Goal: Transaction & Acquisition: Subscribe to service/newsletter

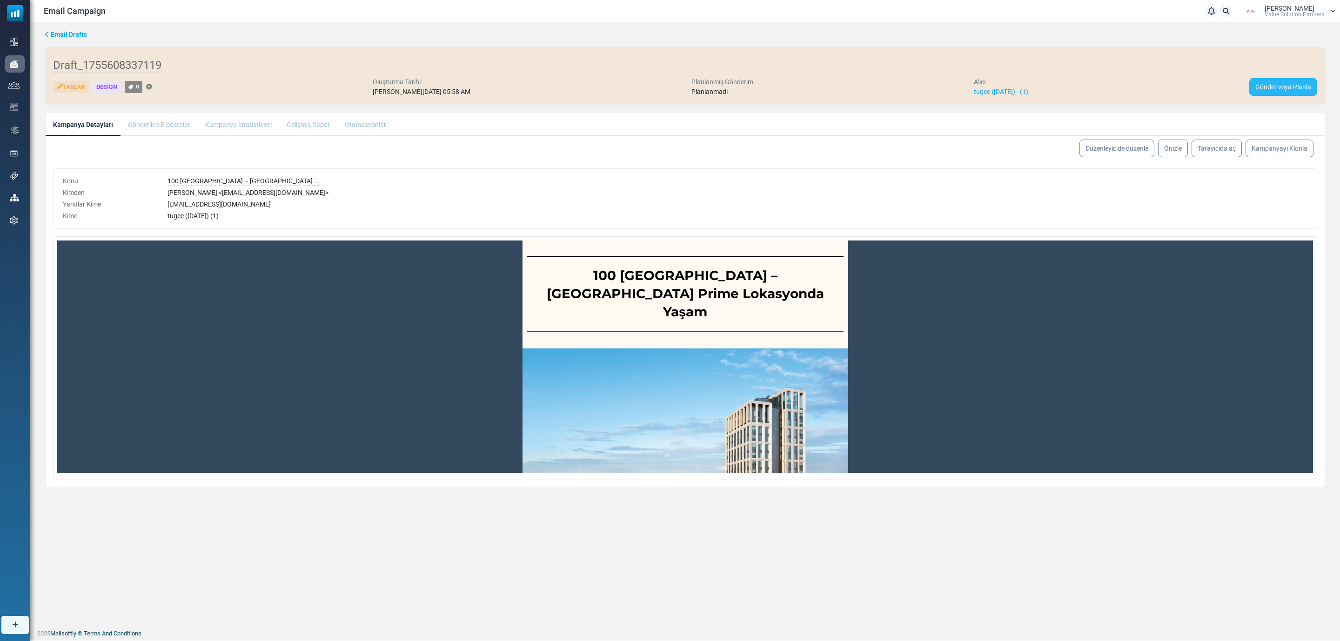
click at [1276, 85] on link "Gönder veya Planla" at bounding box center [1283, 87] width 68 height 18
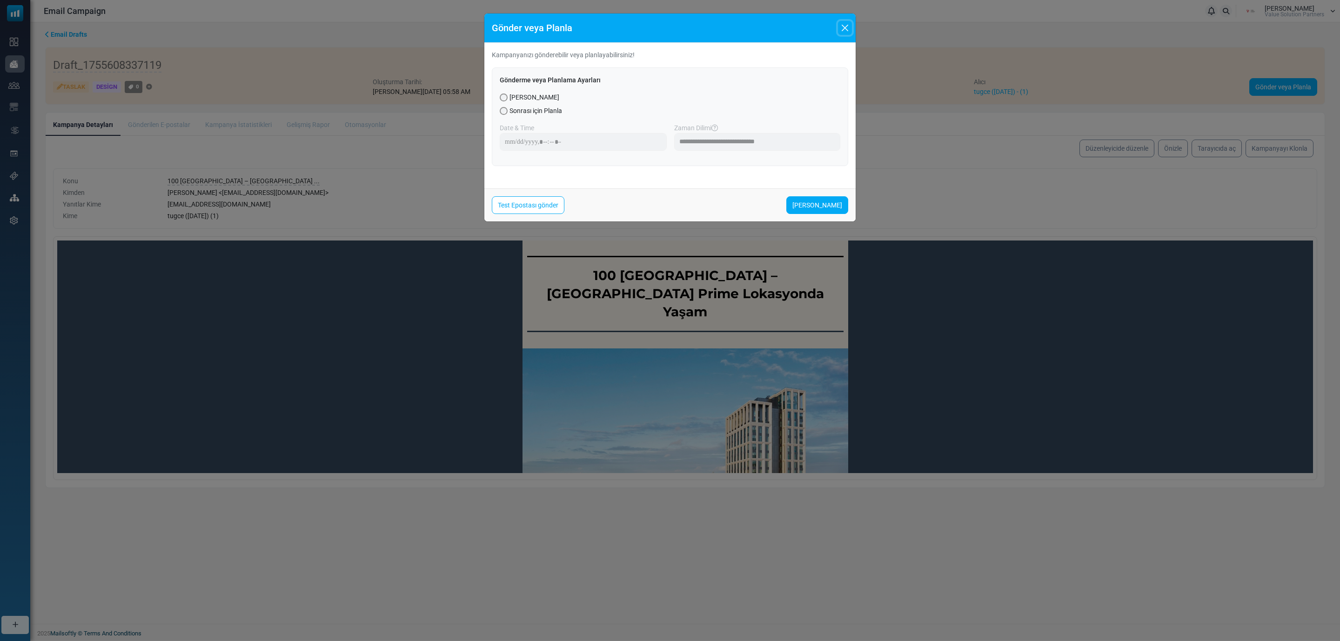
click at [848, 28] on button "Close" at bounding box center [845, 28] width 14 height 14
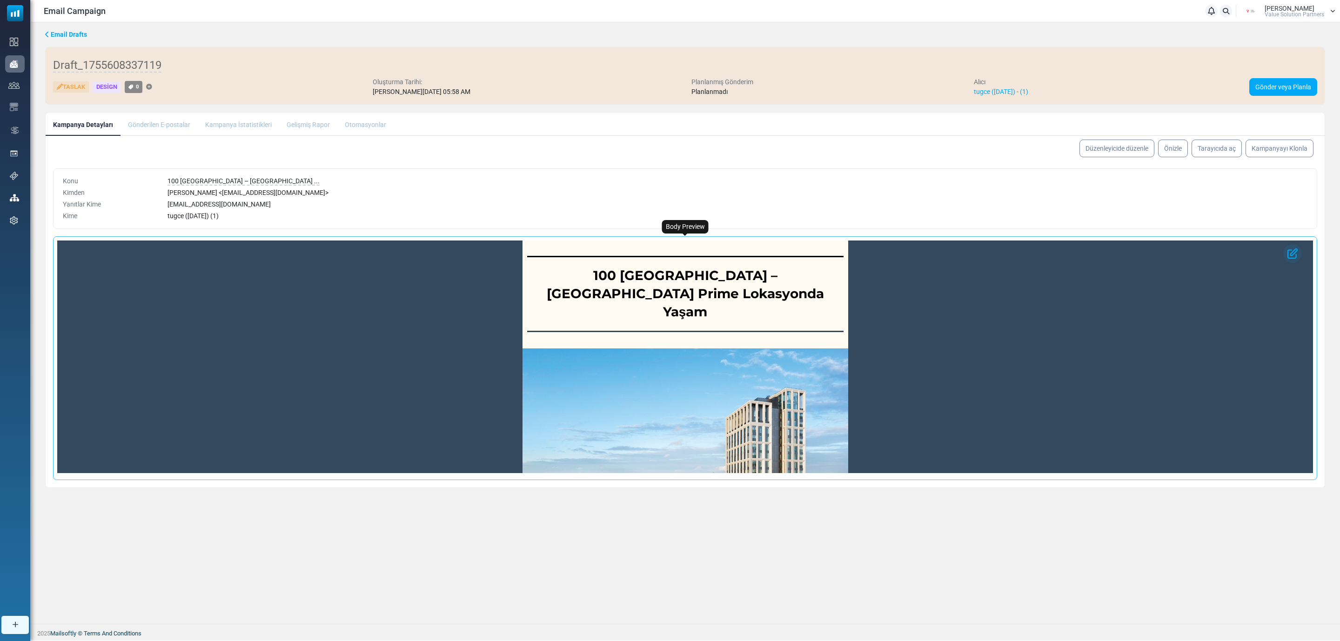
click at [634, 367] on img at bounding box center [685, 444] width 326 height 193
click at [1121, 153] on link "Düzenleyicide düzenle" at bounding box center [1116, 148] width 79 height 19
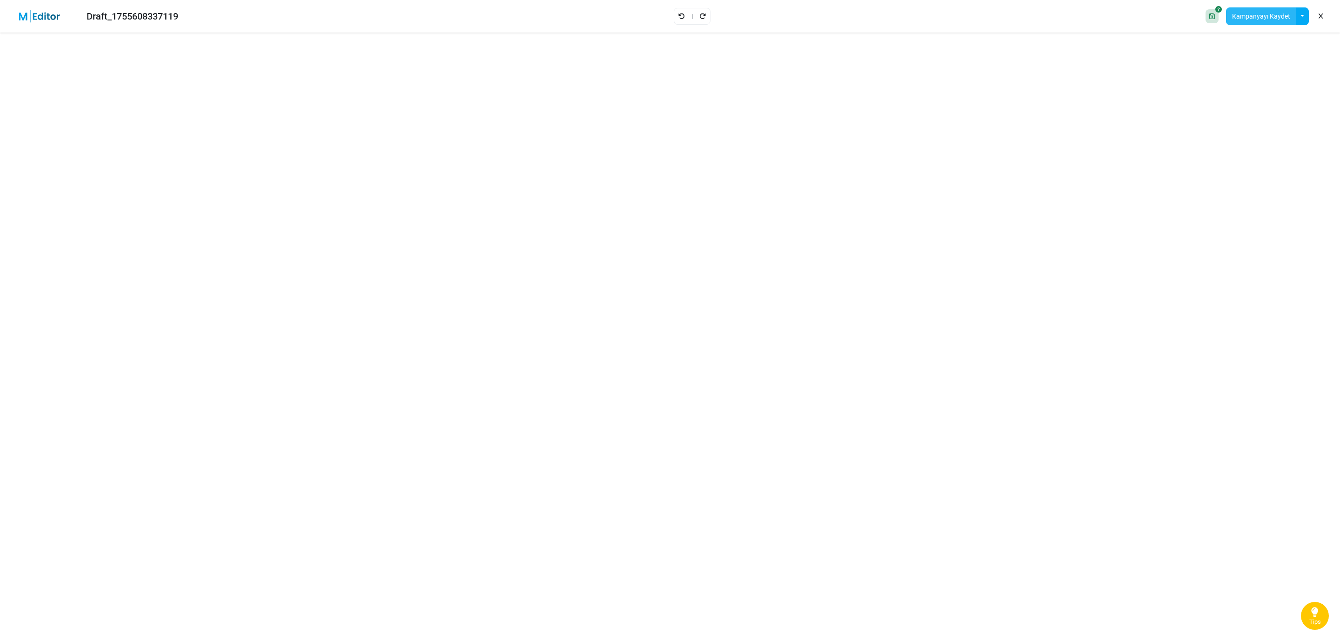
click at [1242, 17] on button "Kampanyayı Kaydet" at bounding box center [1261, 16] width 70 height 18
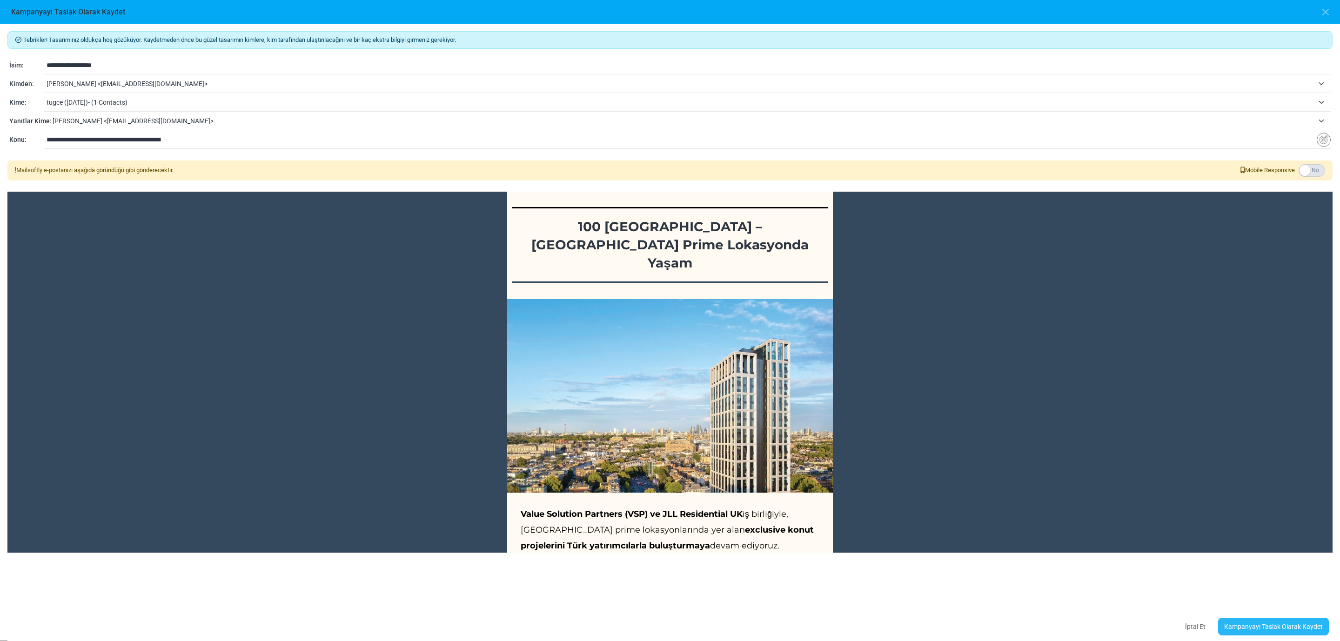
click at [1259, 622] on link "Kampanyayı Taslak Olarak Kaydet" at bounding box center [1273, 627] width 111 height 18
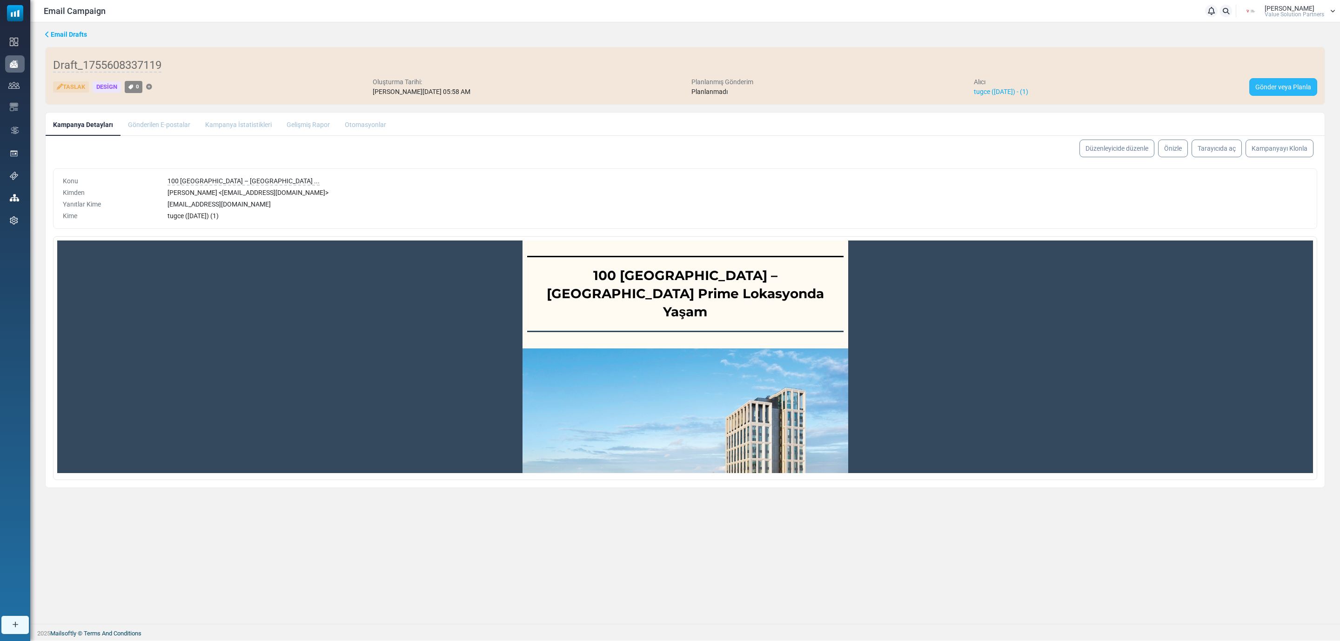
click at [1257, 85] on link "Gönder veya Planla" at bounding box center [1283, 87] width 68 height 18
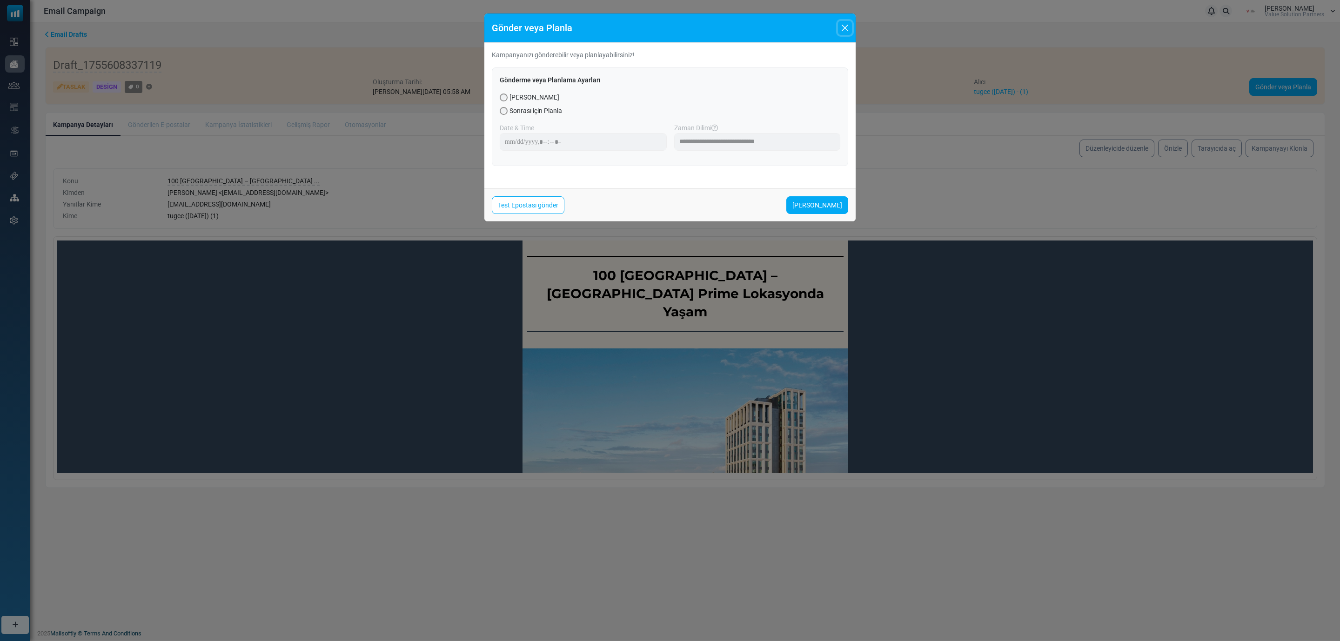
click at [845, 24] on button "Close" at bounding box center [845, 28] width 14 height 14
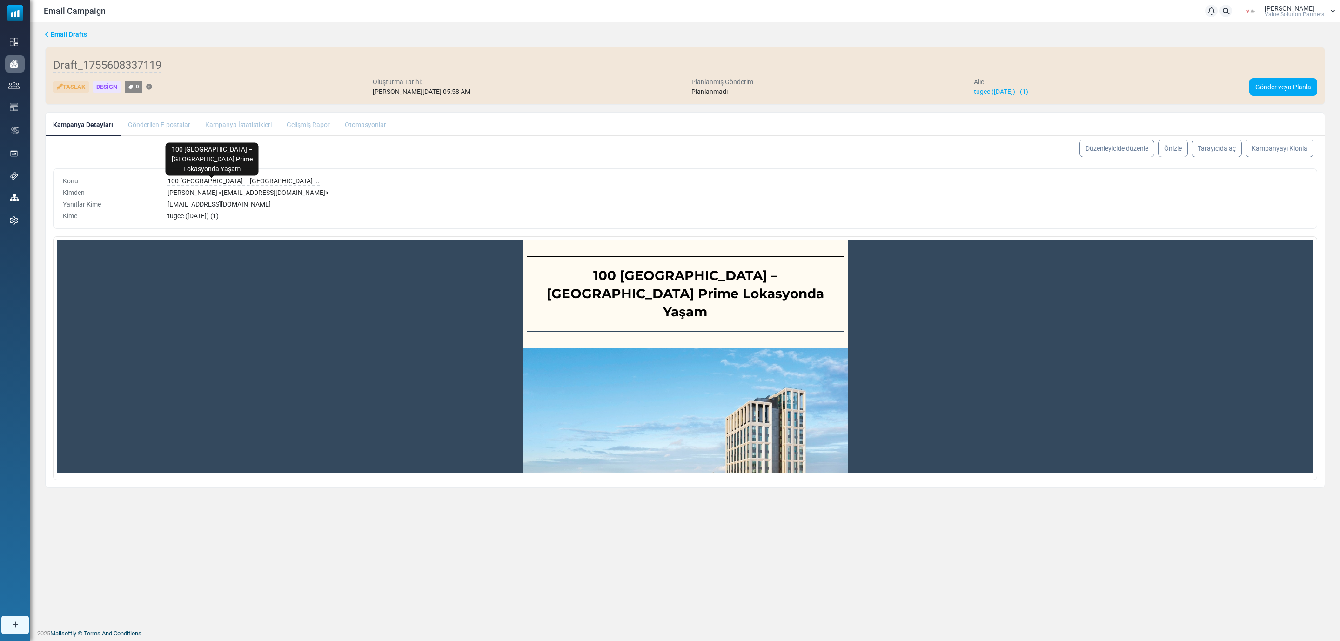
click at [234, 186] on span "100 Kensington – Londra’da ..." at bounding box center [243, 181] width 152 height 8
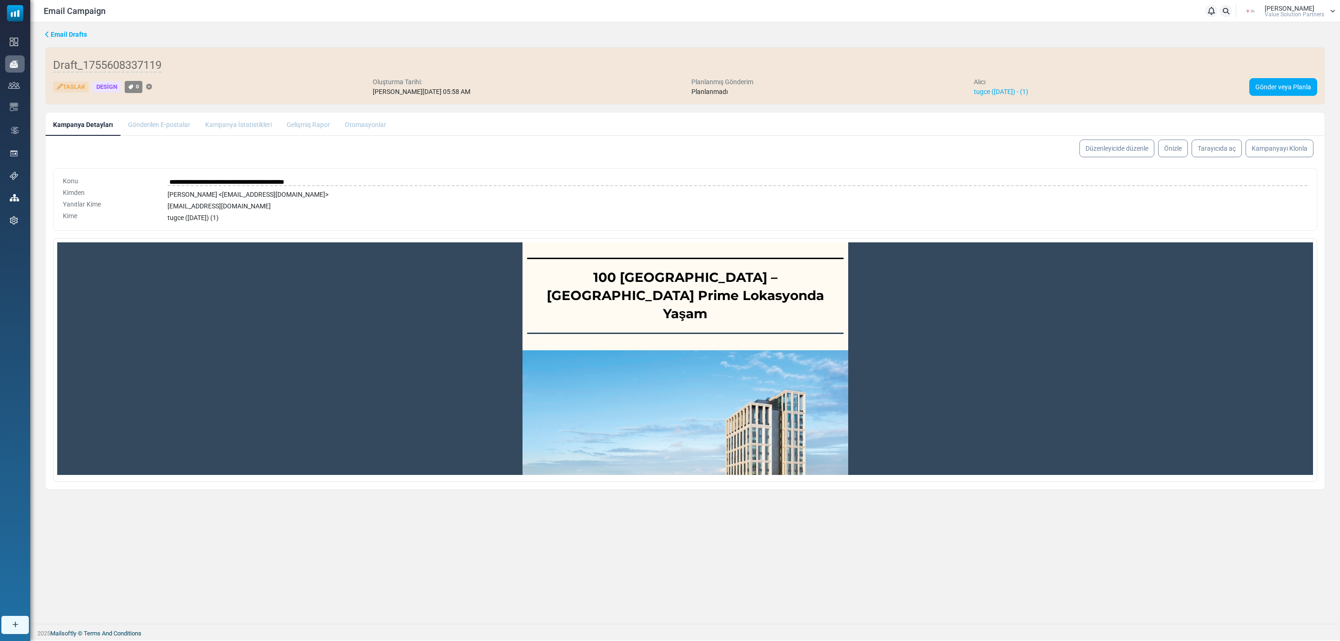
click at [213, 207] on body "Email Campaign Bildirimler Tuğçe özdoğan Value Solution Partners Profil & Terci…" at bounding box center [670, 320] width 1340 height 641
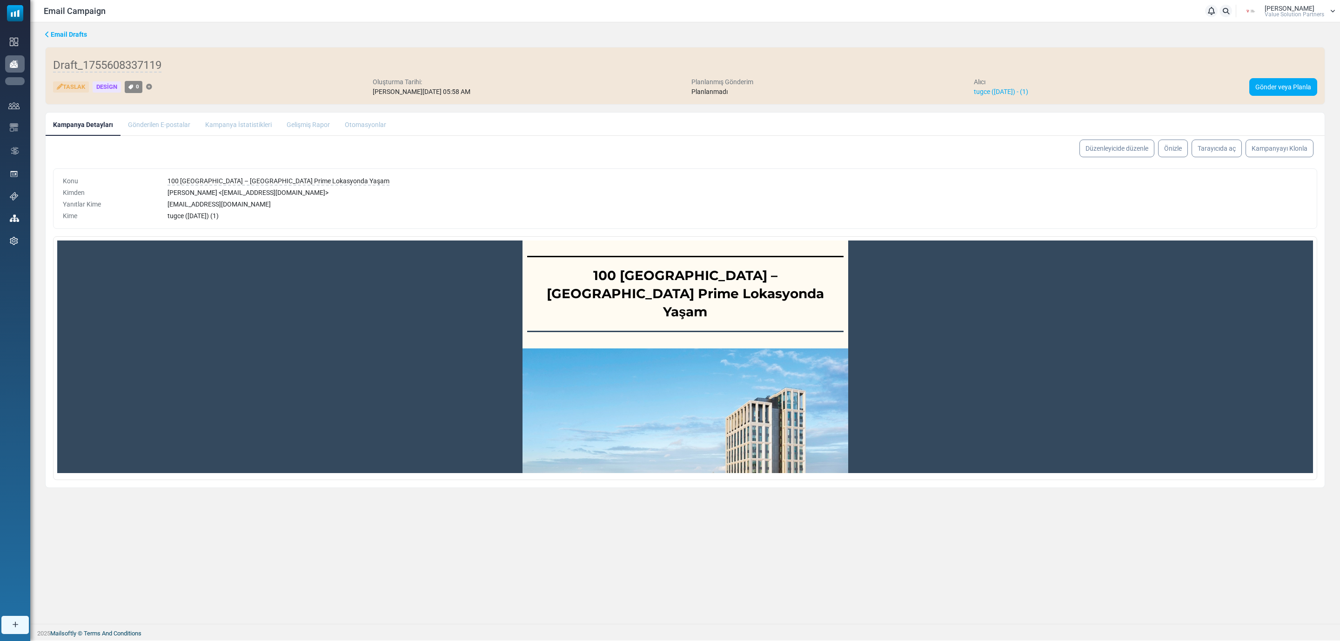
click at [0, 0] on link "Kampanyalar" at bounding box center [0, 0] width 0 height 0
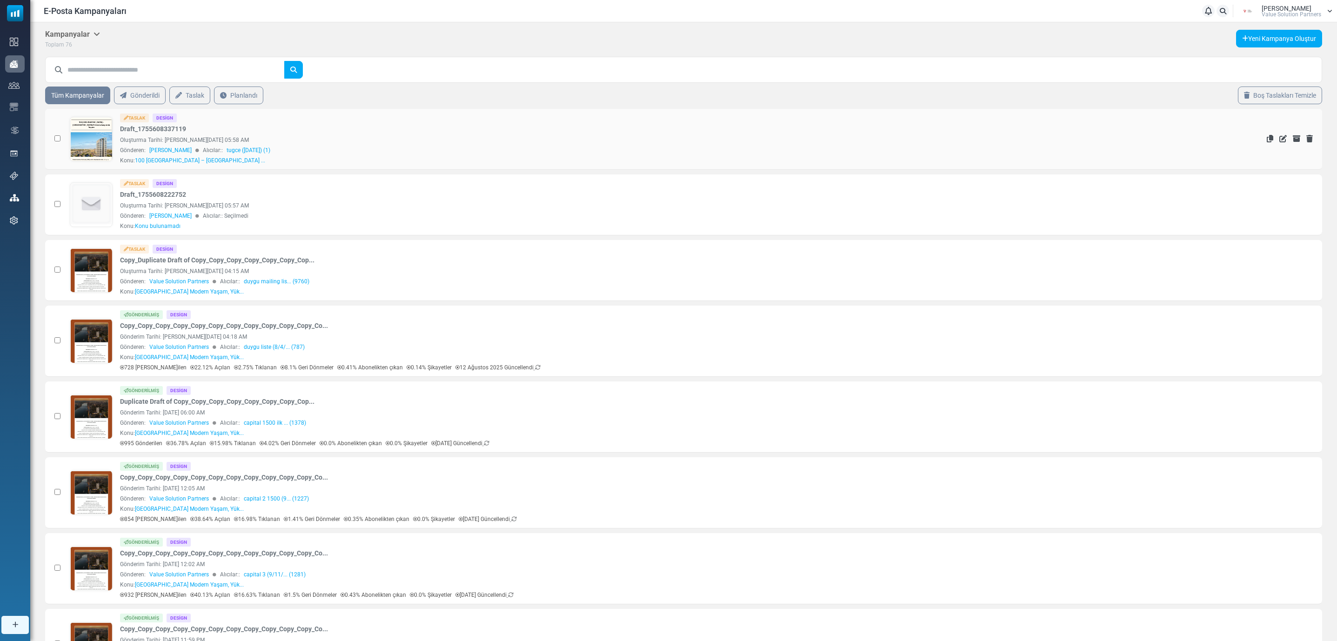
click at [86, 141] on link at bounding box center [91, 165] width 42 height 96
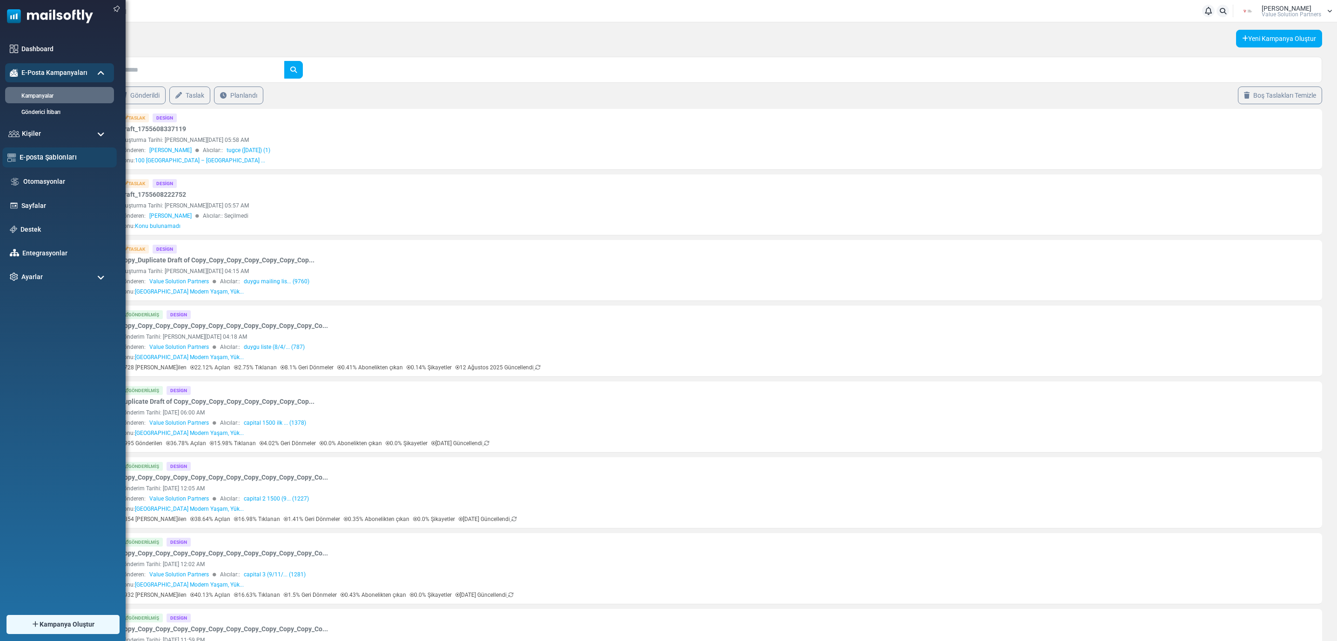
click at [57, 156] on link "E-posta Şablonları" at bounding box center [66, 157] width 92 height 10
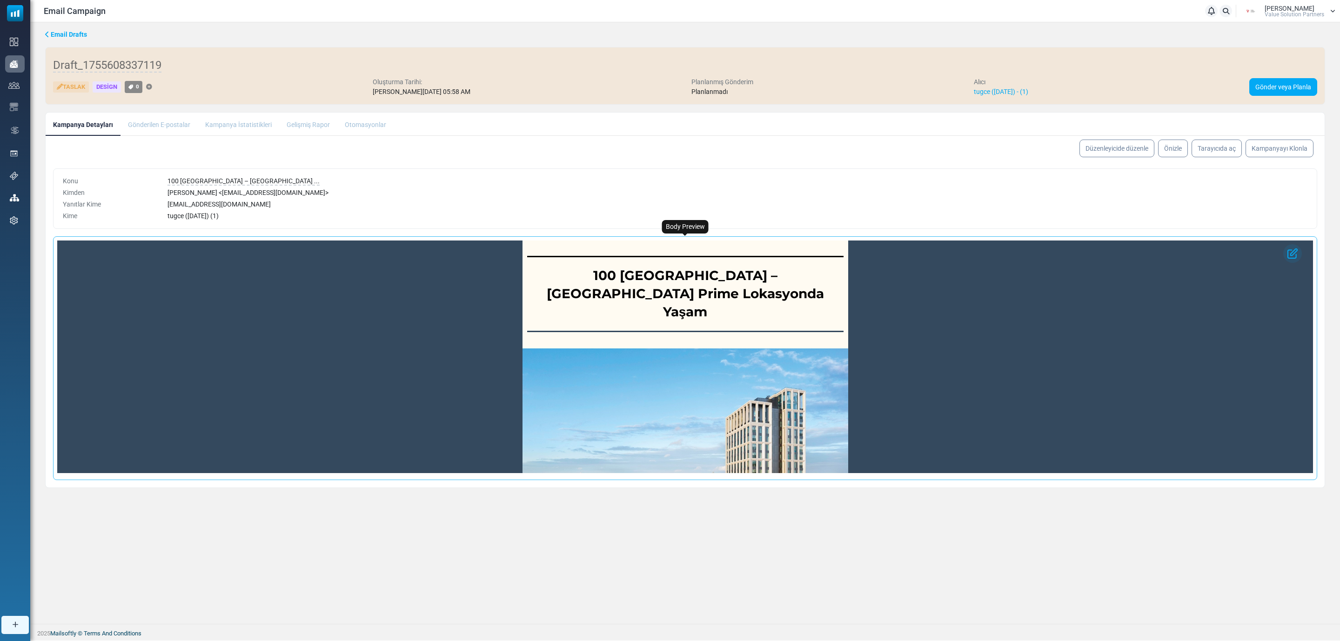
click at [581, 359] on img at bounding box center [685, 444] width 326 height 193
click at [1124, 150] on link "Düzenleyicide düzenle" at bounding box center [1116, 148] width 79 height 19
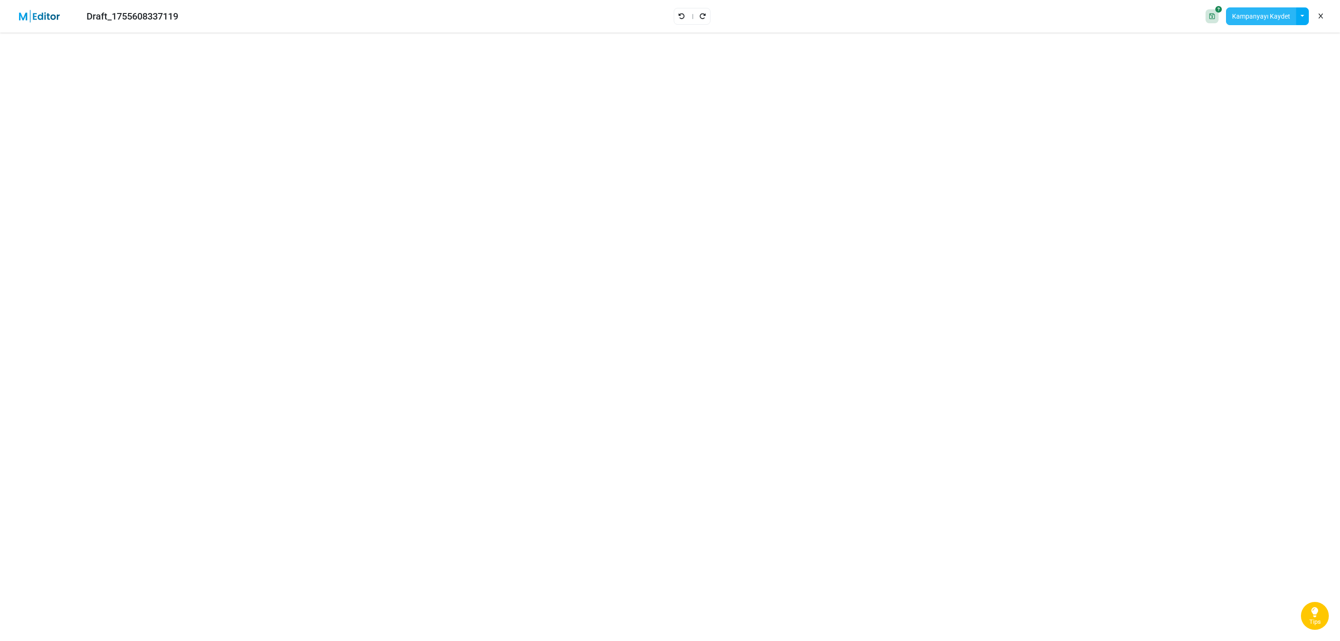
click at [1238, 18] on button "Kampanyayı Kaydet" at bounding box center [1261, 16] width 70 height 18
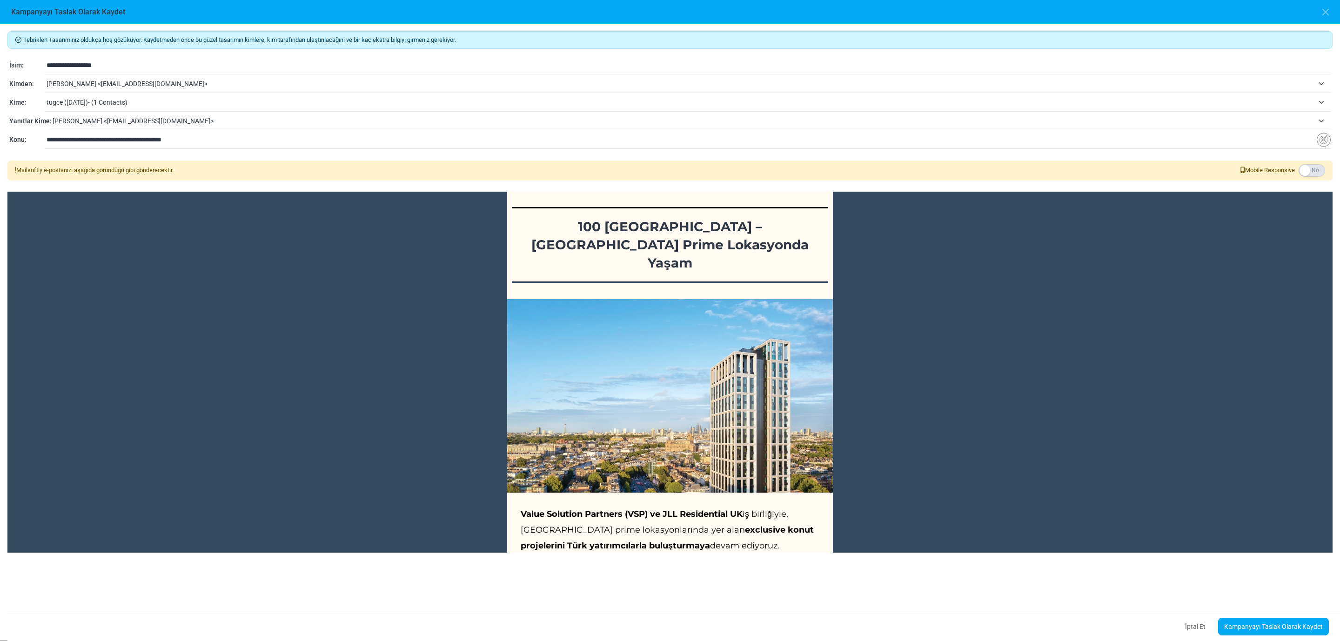
click at [126, 77] on span "tuğçe özdoğan <tugce.ozdogan@vspartners.com.tr>" at bounding box center [689, 83] width 1284 height 17
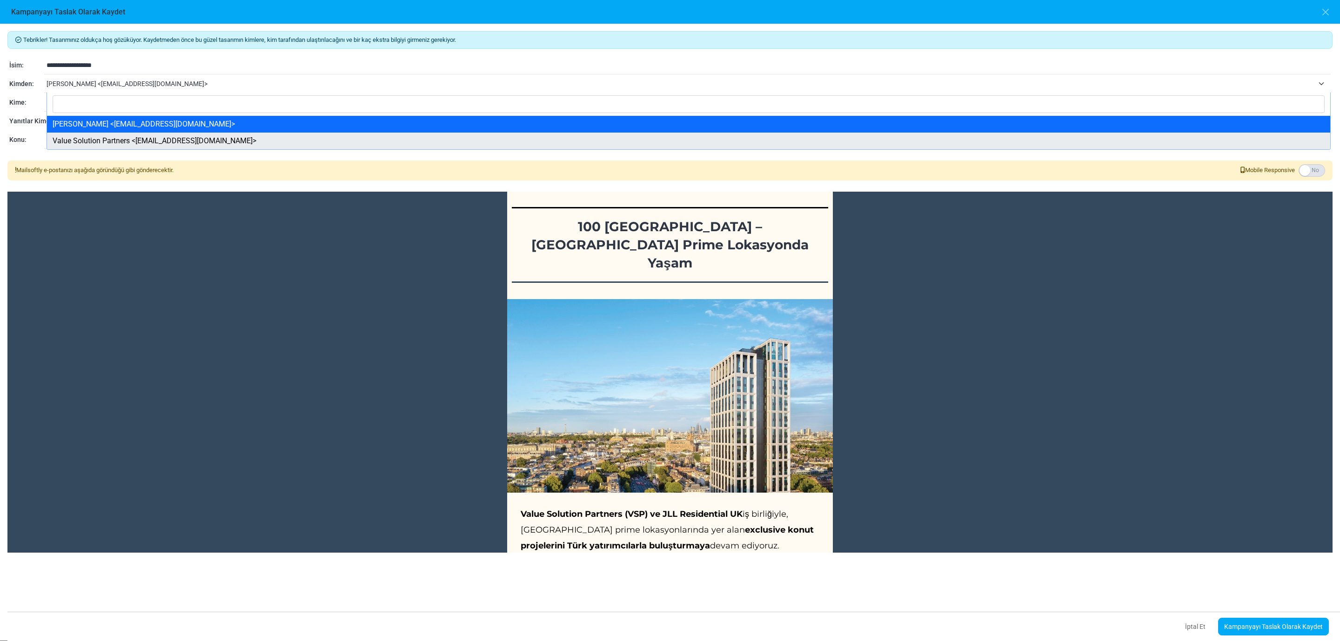
select select "****"
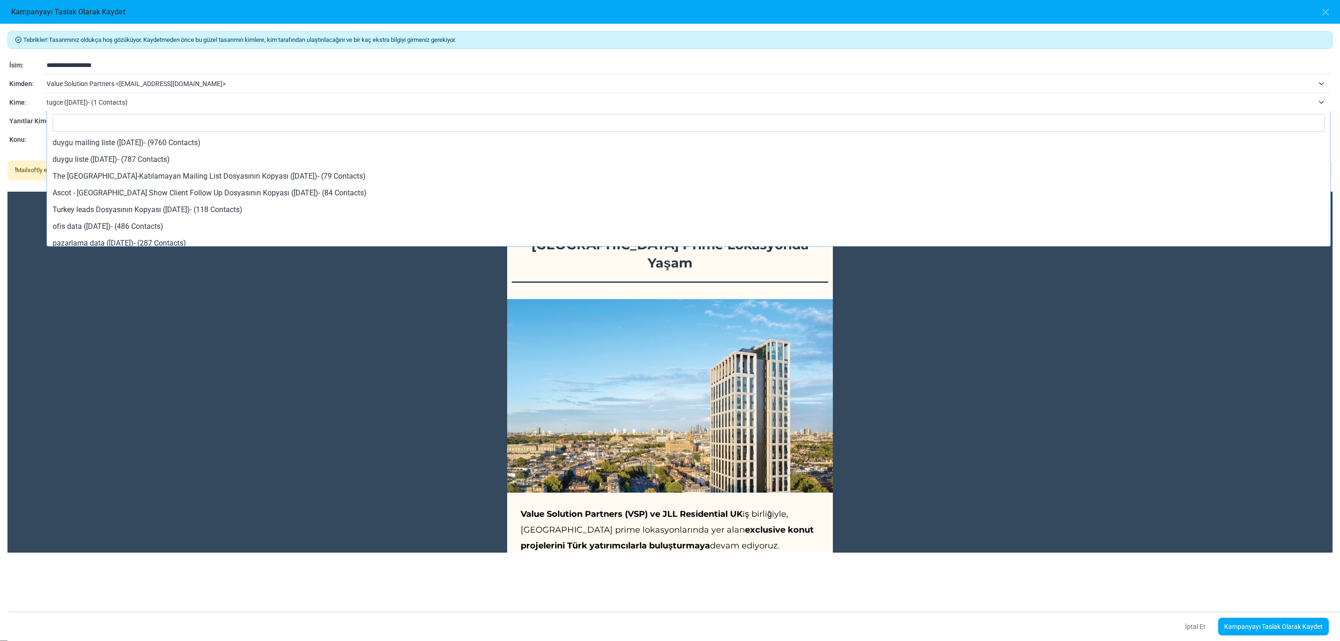
click at [93, 102] on span "tugce (9/6/2024)- (1 Contacts)" at bounding box center [680, 102] width 1267 height 11
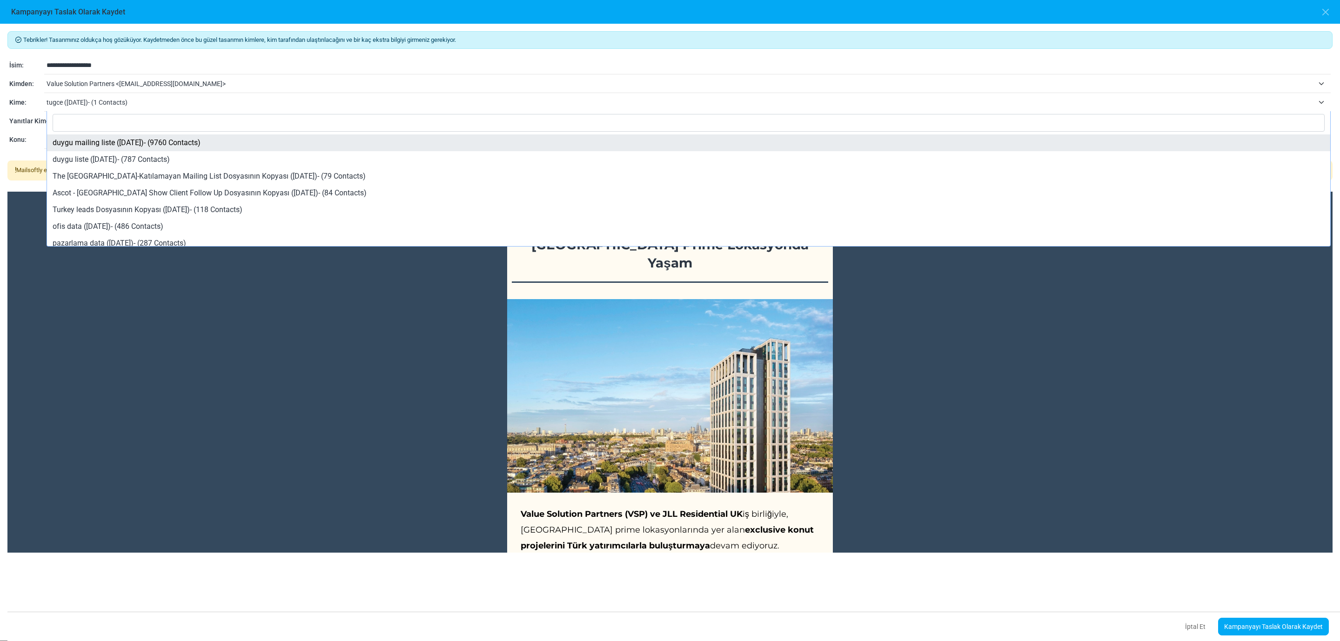
select select "*****"
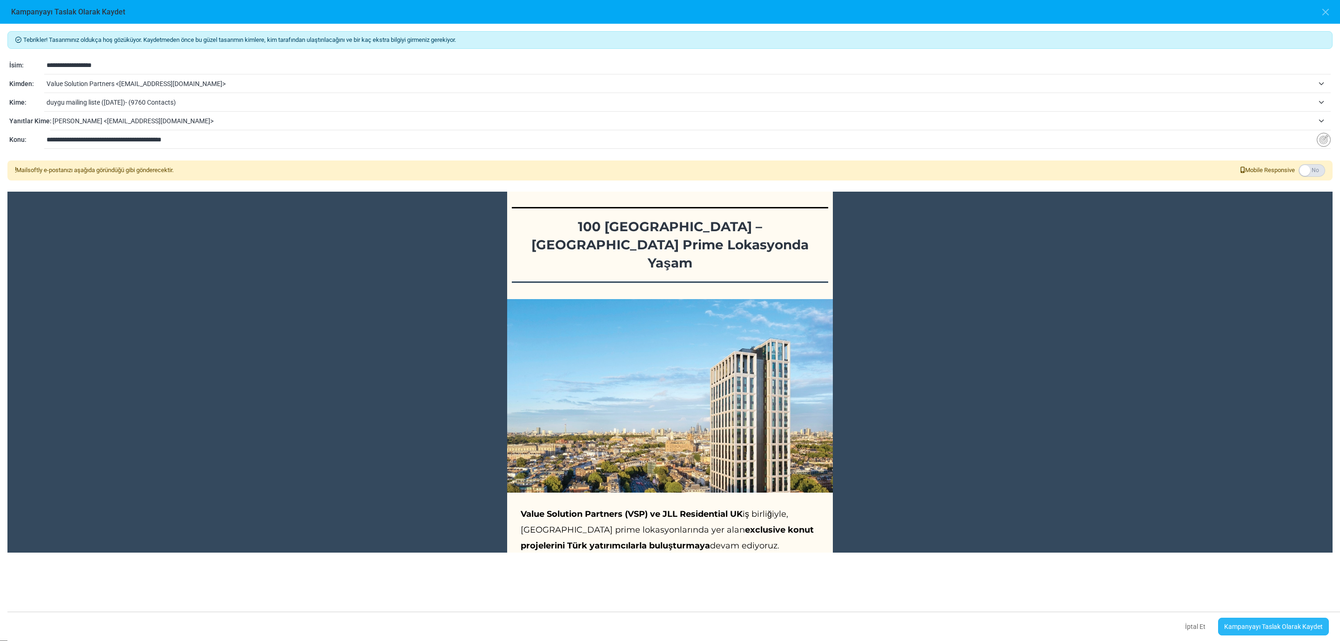
click at [1246, 620] on link "Kampanyayı Taslak Olarak Kaydet" at bounding box center [1273, 627] width 111 height 18
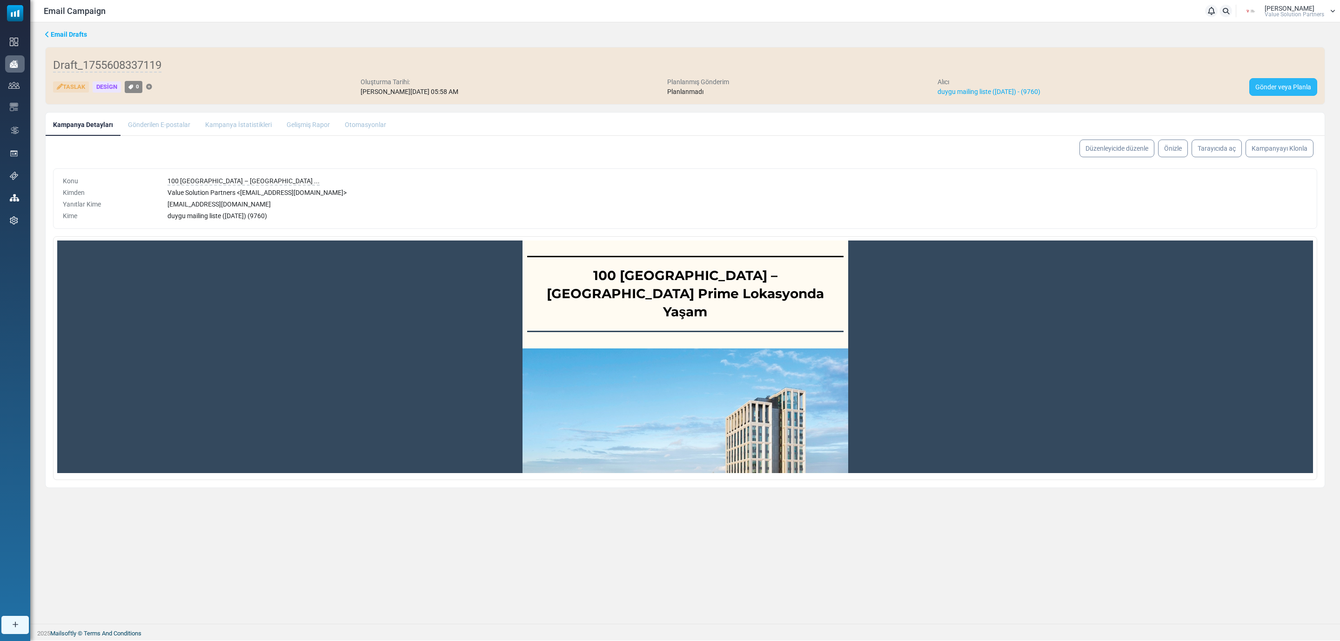
click at [1279, 84] on link "Gönder veya Planla" at bounding box center [1283, 87] width 68 height 18
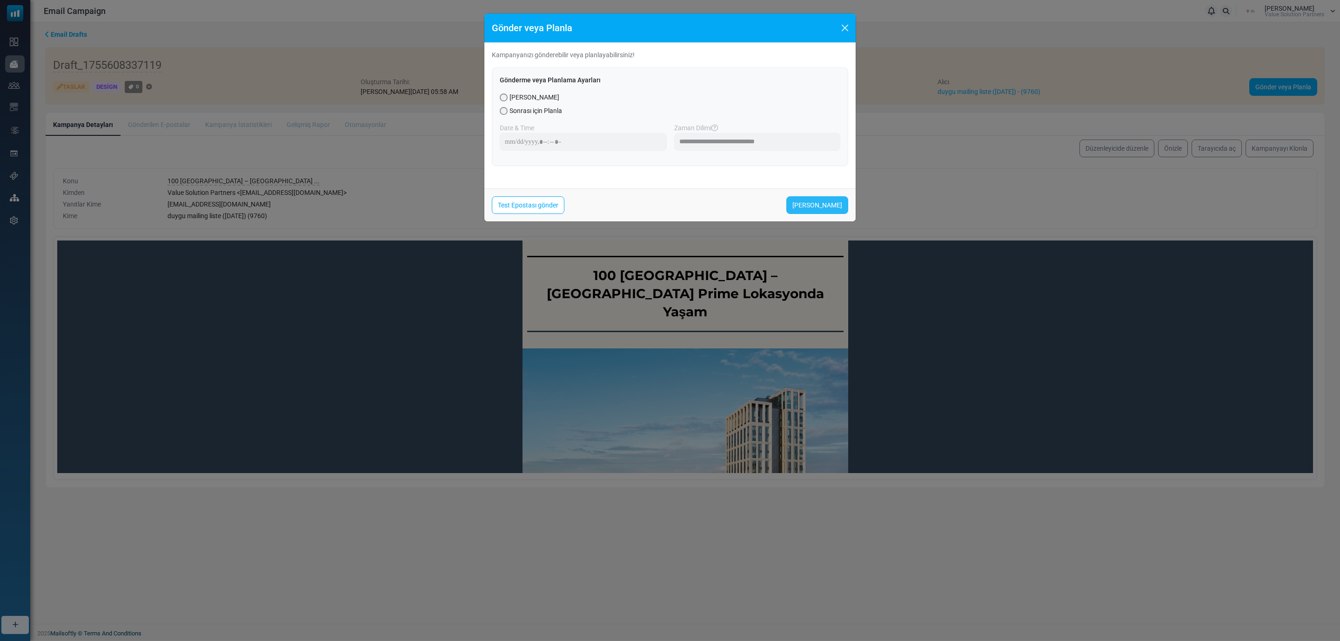
click at [817, 207] on link "[PERSON_NAME]" at bounding box center [817, 205] width 62 height 18
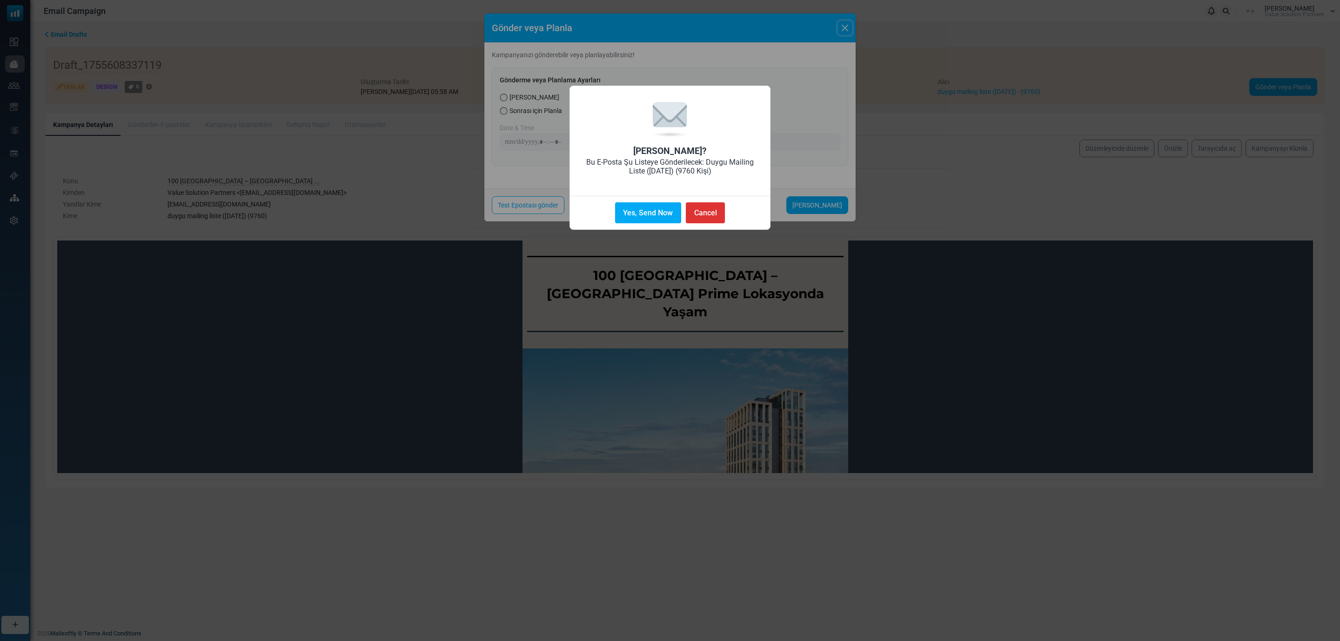
drag, startPoint x: 637, startPoint y: 209, endPoint x: 641, endPoint y: 204, distance: 6.3
click at [637, 207] on button "Yes, Send Now" at bounding box center [648, 212] width 66 height 21
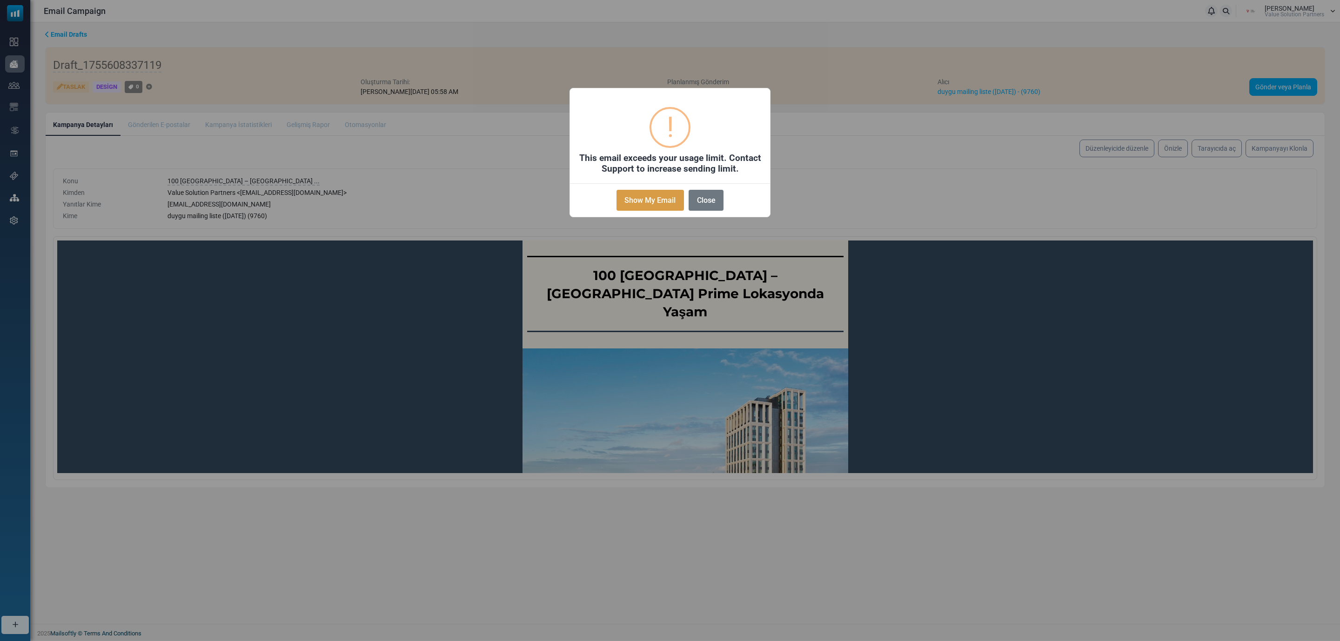
click at [647, 201] on button "Show My Email" at bounding box center [649, 200] width 67 height 21
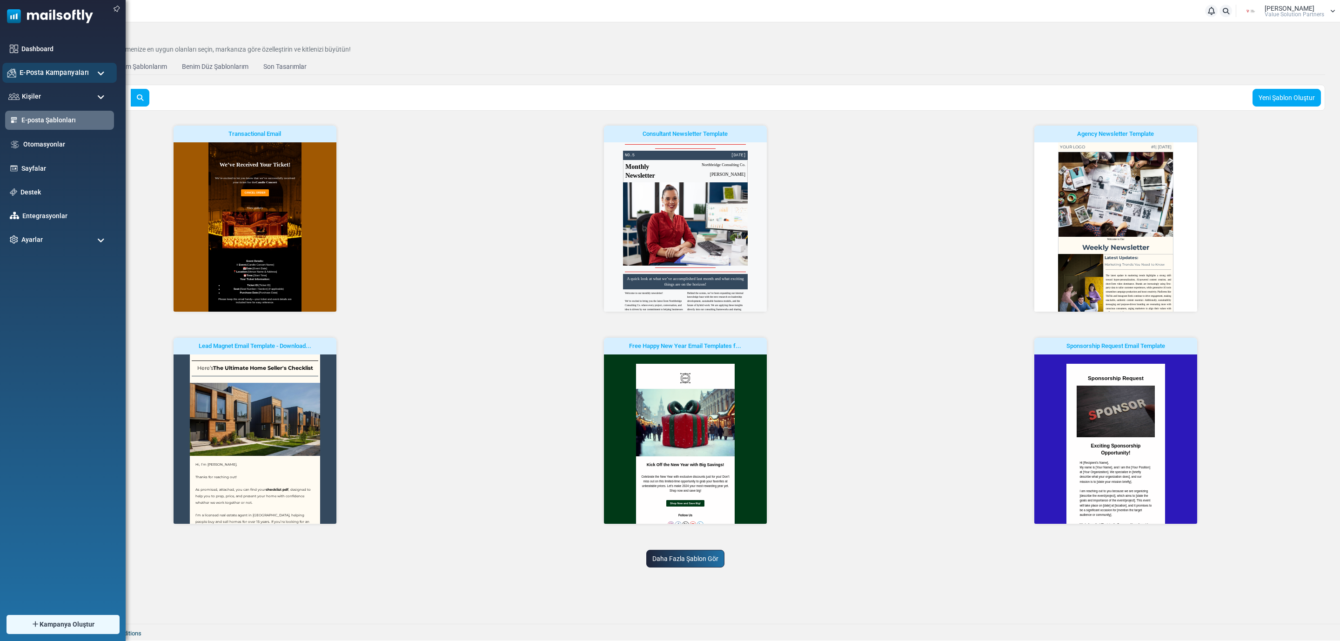
click at [47, 73] on span "E-Posta Kampanyaları" at bounding box center [54, 72] width 69 height 10
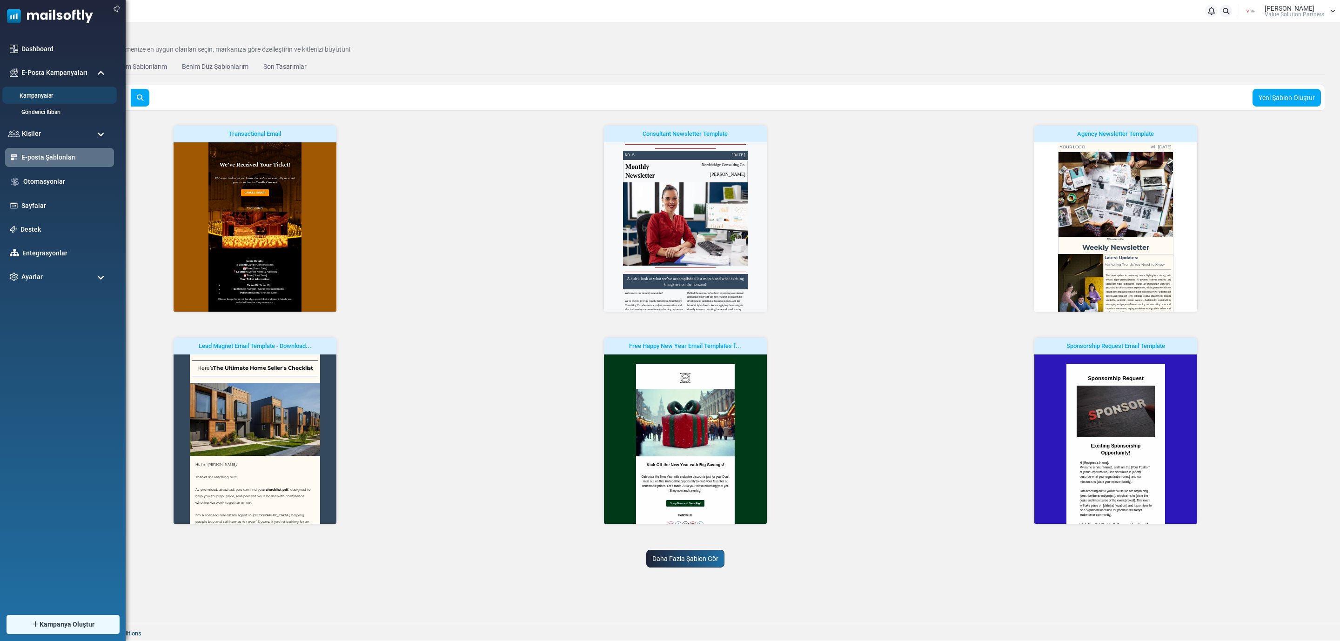
click at [46, 89] on li "Kampanyalar" at bounding box center [59, 95] width 114 height 17
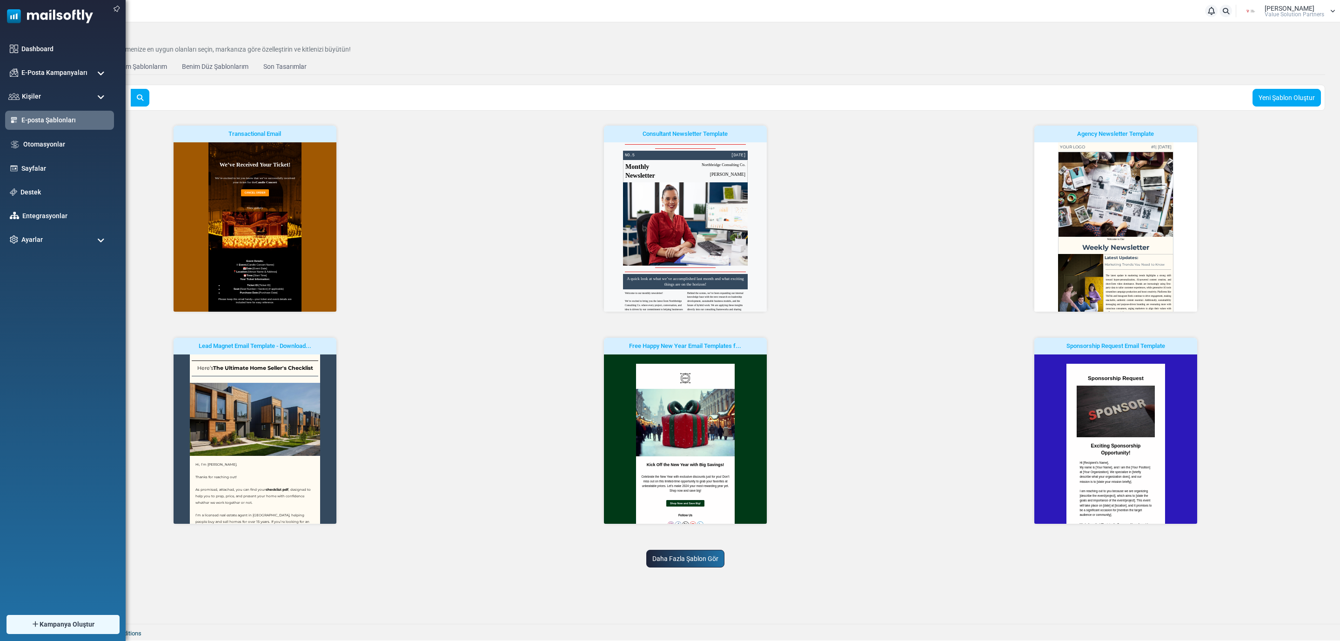
click at [98, 70] on span at bounding box center [100, 73] width 7 height 8
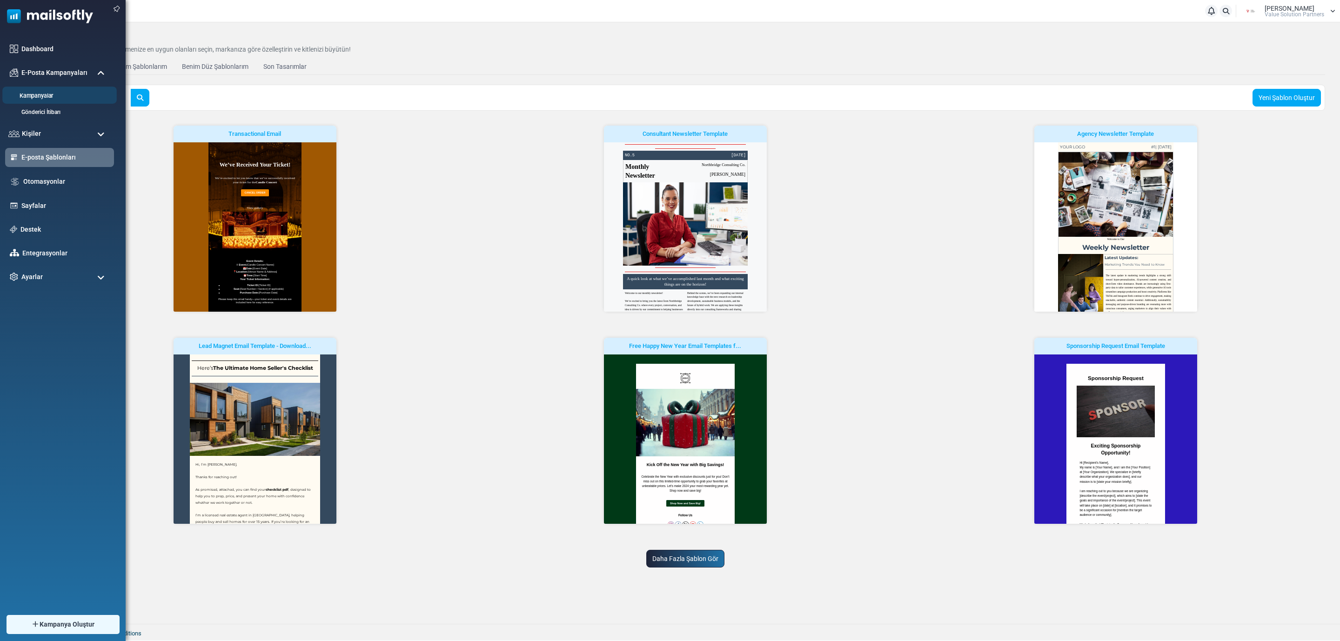
click at [40, 93] on link "Kampanyalar" at bounding box center [58, 96] width 112 height 9
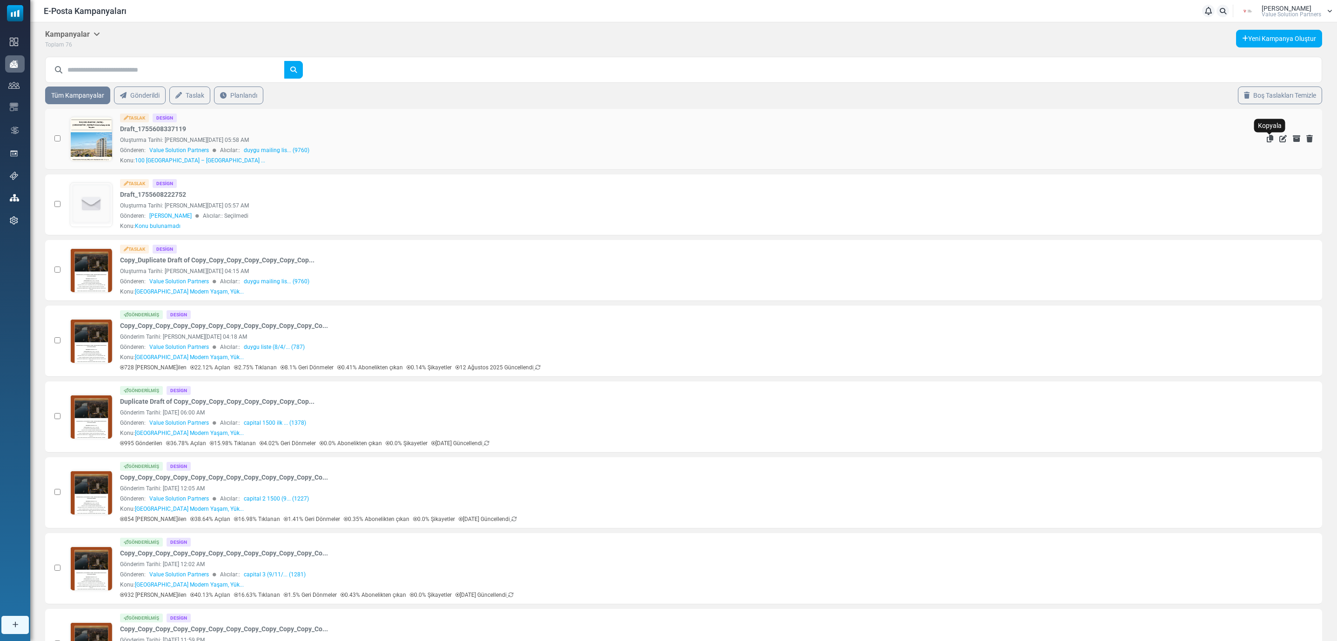
click at [1269, 137] on icon "Kopyala" at bounding box center [1270, 138] width 7 height 7
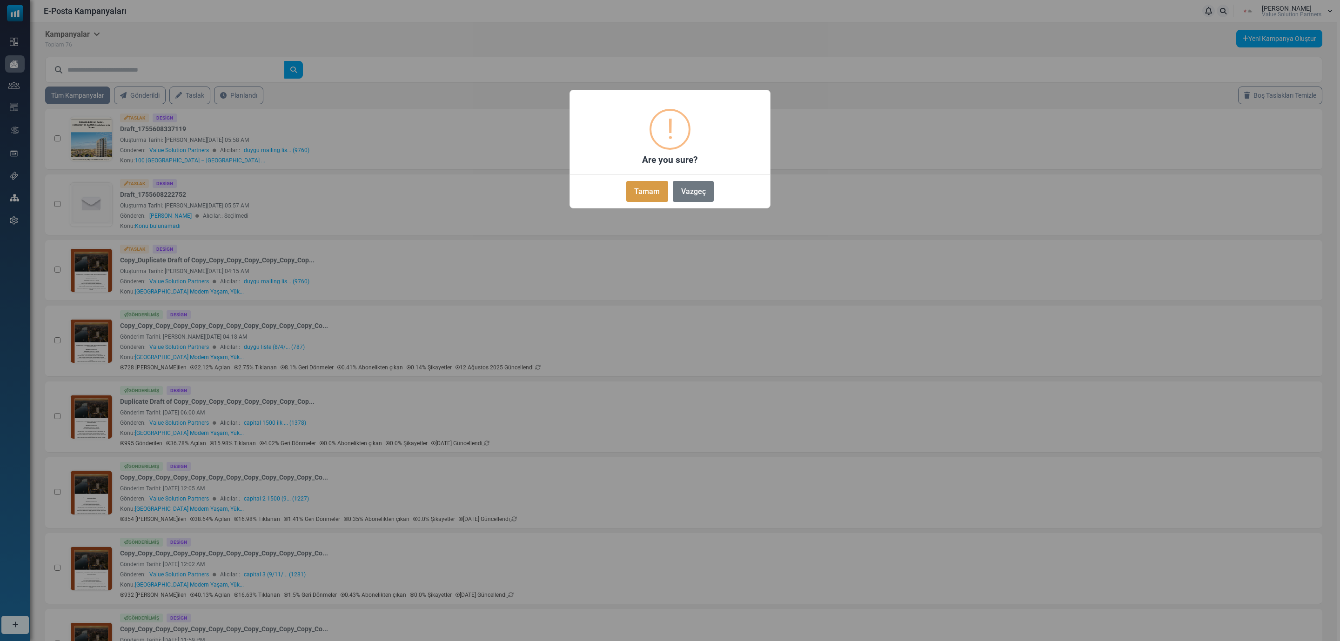
click at [638, 193] on button "Tamam" at bounding box center [647, 191] width 42 height 21
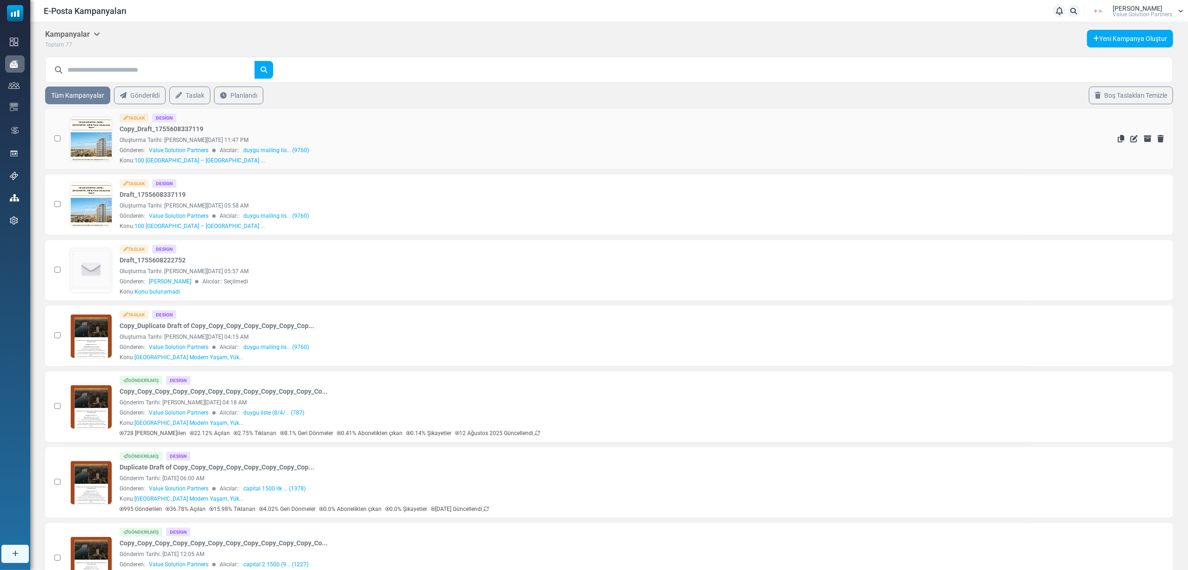
click at [95, 139] on link at bounding box center [91, 165] width 42 height 96
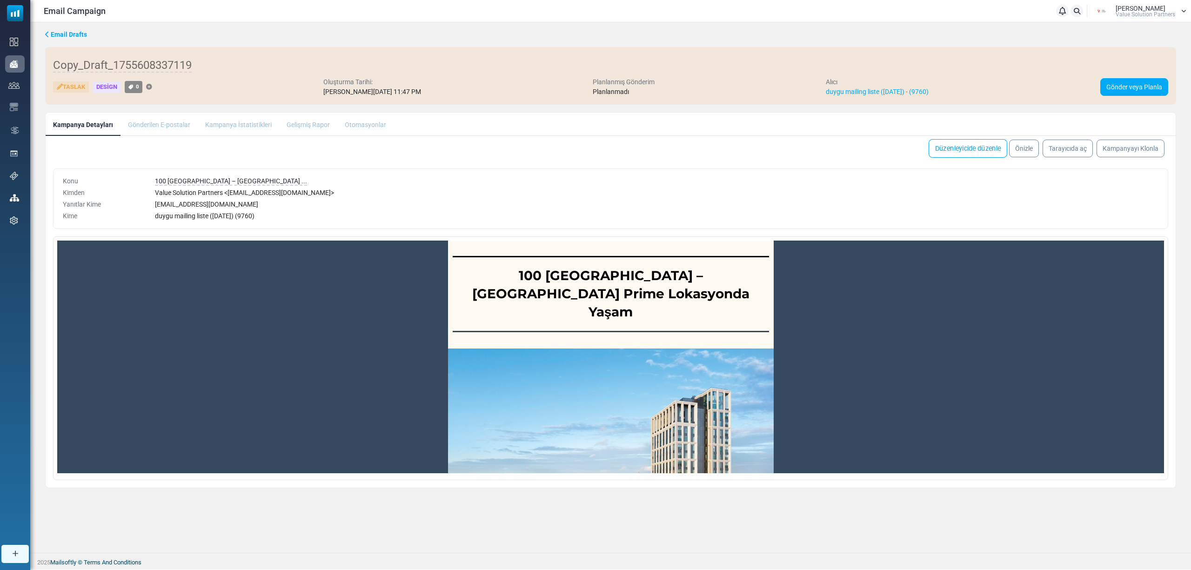
click at [962, 146] on link "Düzenleyicide düzenle" at bounding box center [967, 148] width 79 height 19
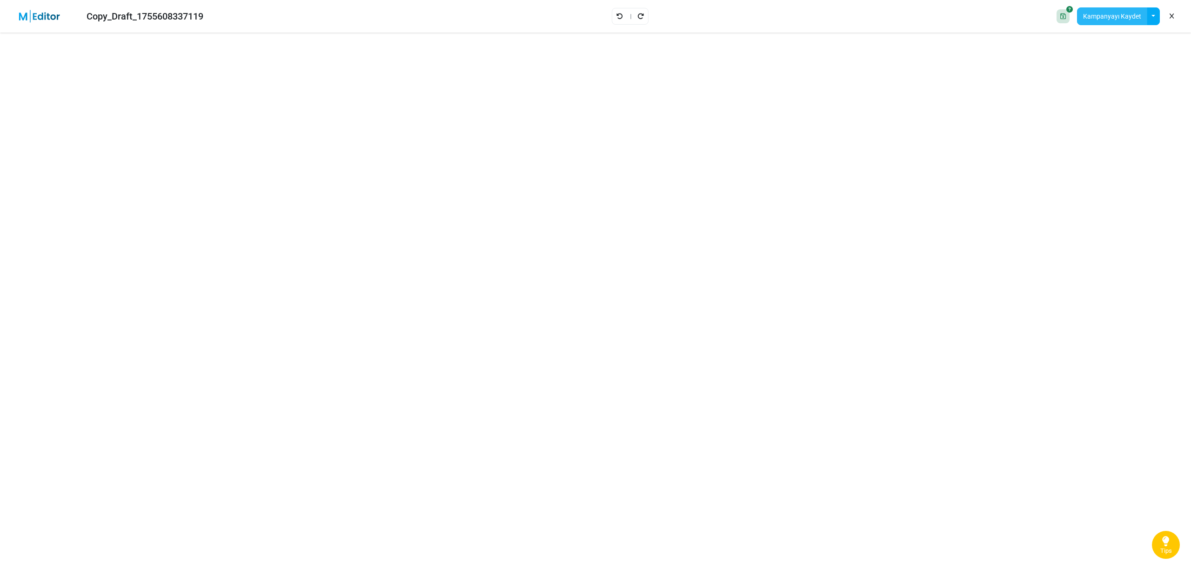
click at [1121, 16] on button "Kampanyayı Kaydet" at bounding box center [1112, 16] width 70 height 18
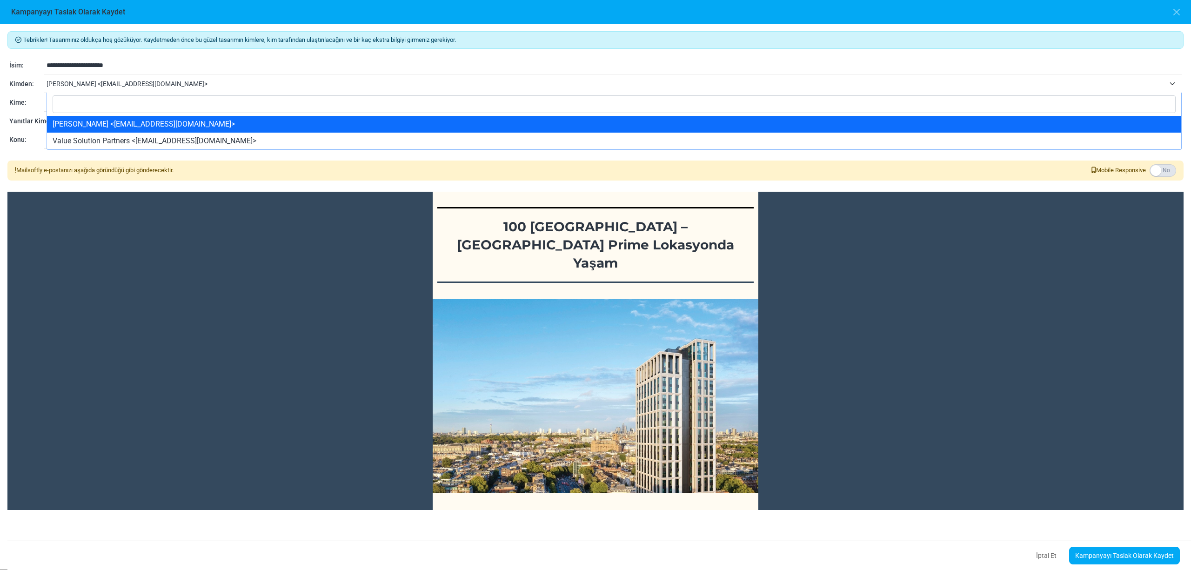
click at [154, 82] on span "tuğçe özdoğan <tugce.ozdogan@vspartners.com.tr>" at bounding box center [606, 83] width 1118 height 11
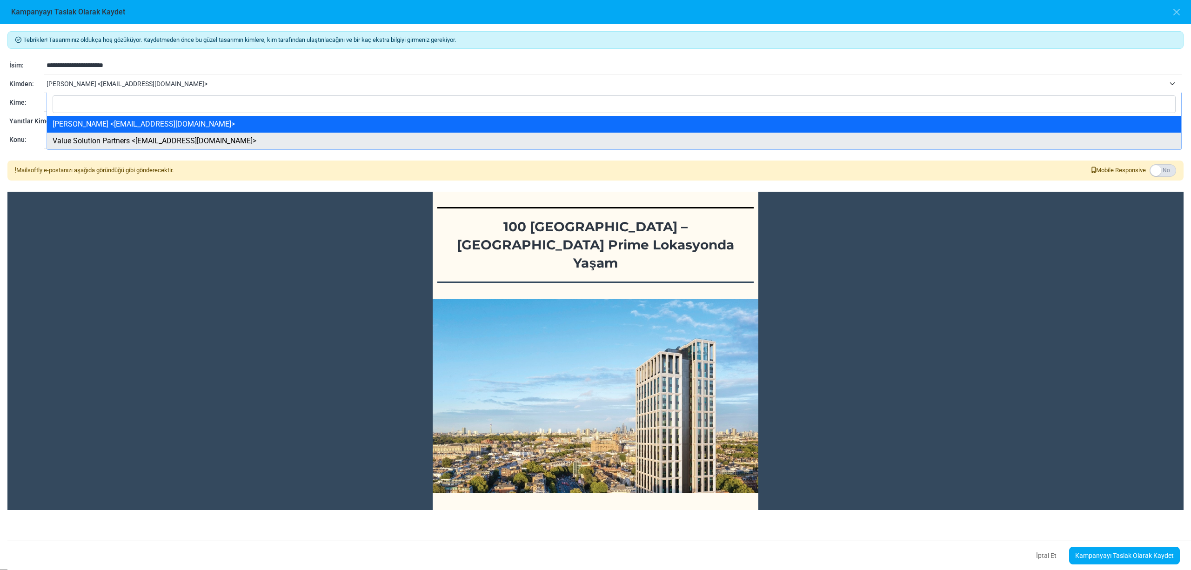
select select "****"
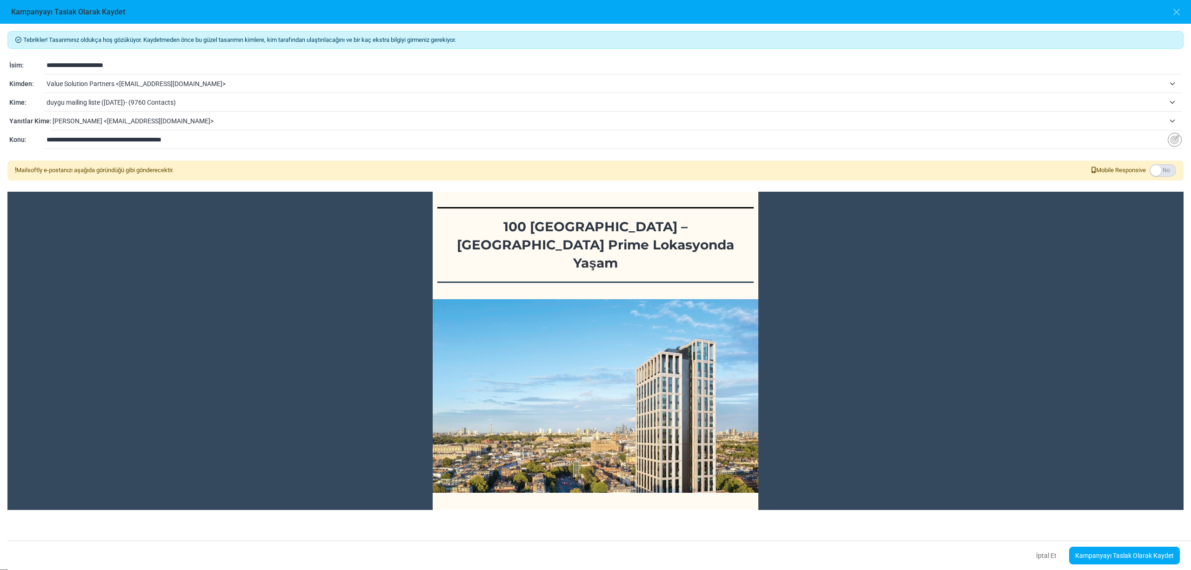
click at [110, 103] on span "duygu mailing liste (8/4/2025)- (9760 Contacts)" at bounding box center [606, 102] width 1118 height 11
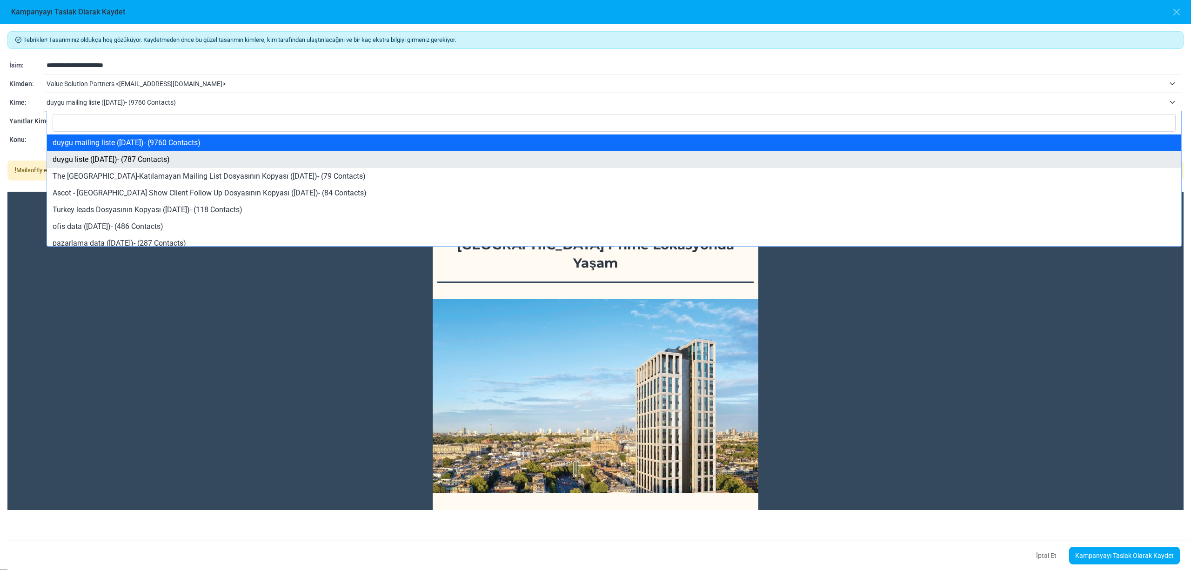
select select "*****"
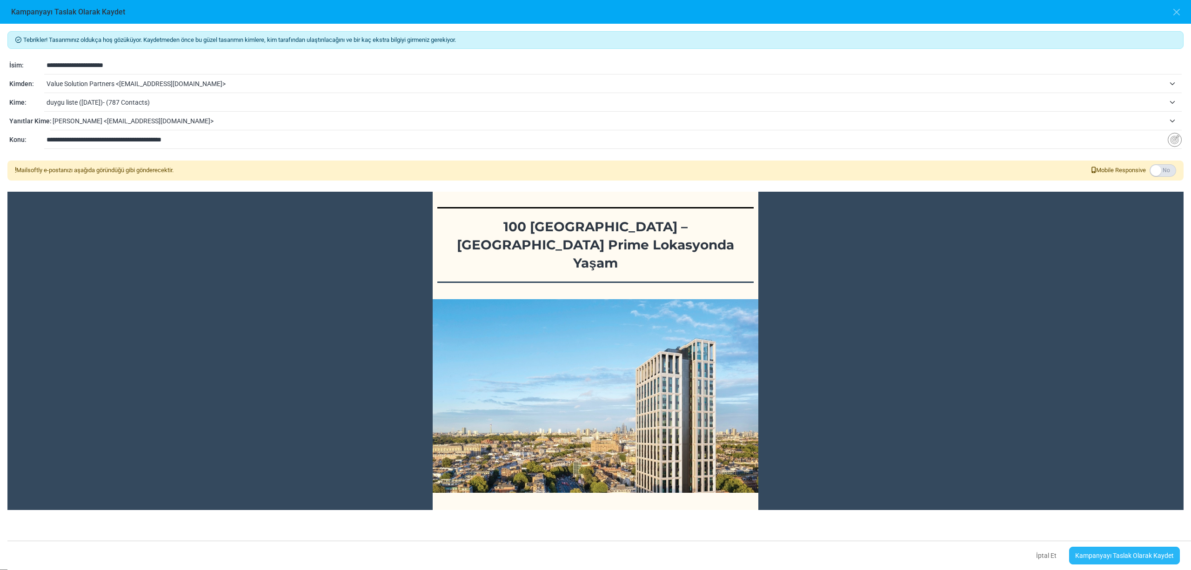
click at [1100, 555] on link "Kampanyayı Taslak Olarak Kaydet" at bounding box center [1124, 556] width 111 height 18
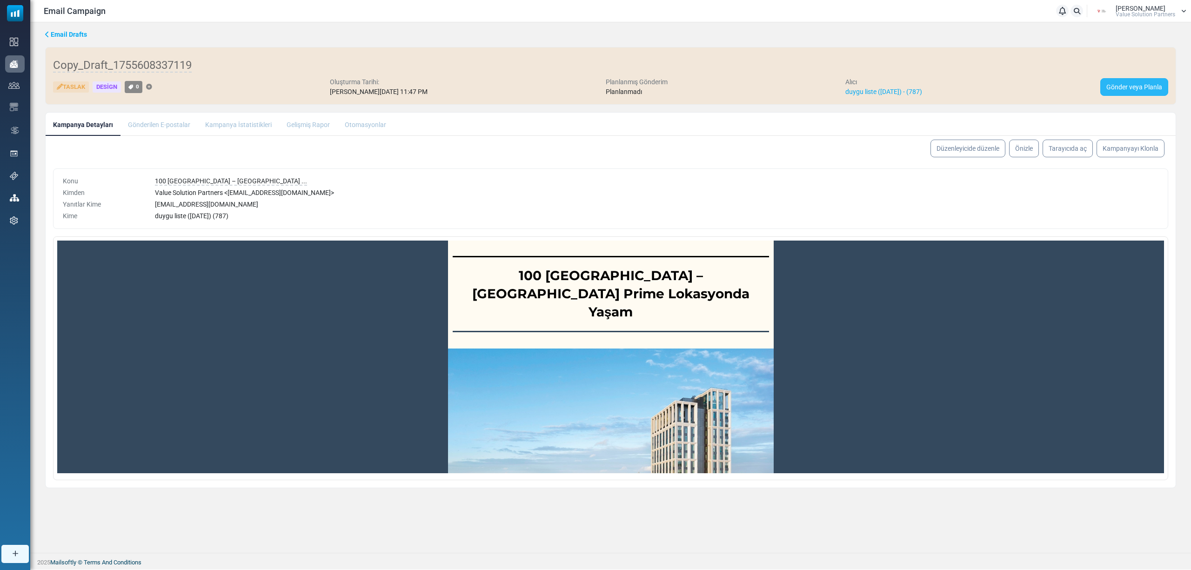
click at [1115, 86] on link "Gönder veya Planla" at bounding box center [1134, 87] width 68 height 18
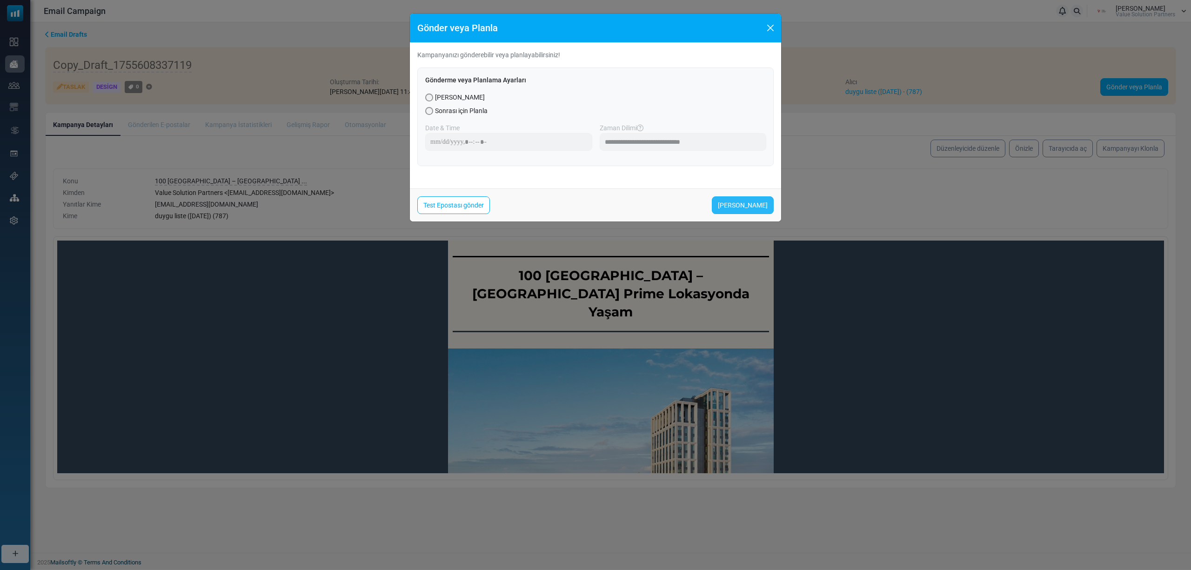
click at [747, 209] on link "[PERSON_NAME]" at bounding box center [743, 205] width 62 height 18
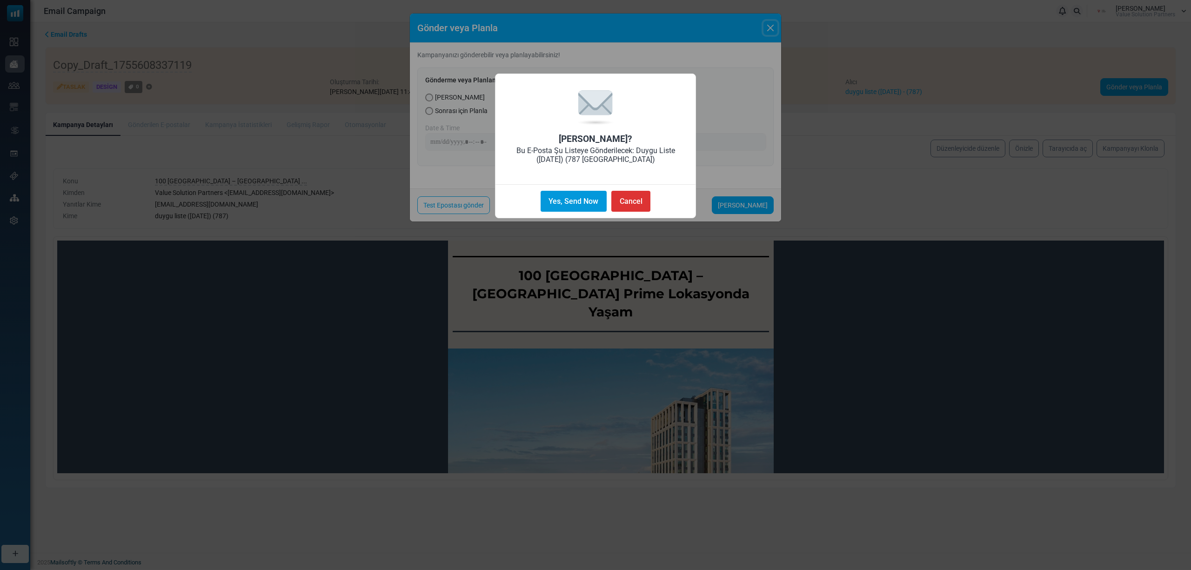
click at [566, 198] on button "Yes, Send Now" at bounding box center [574, 201] width 66 height 21
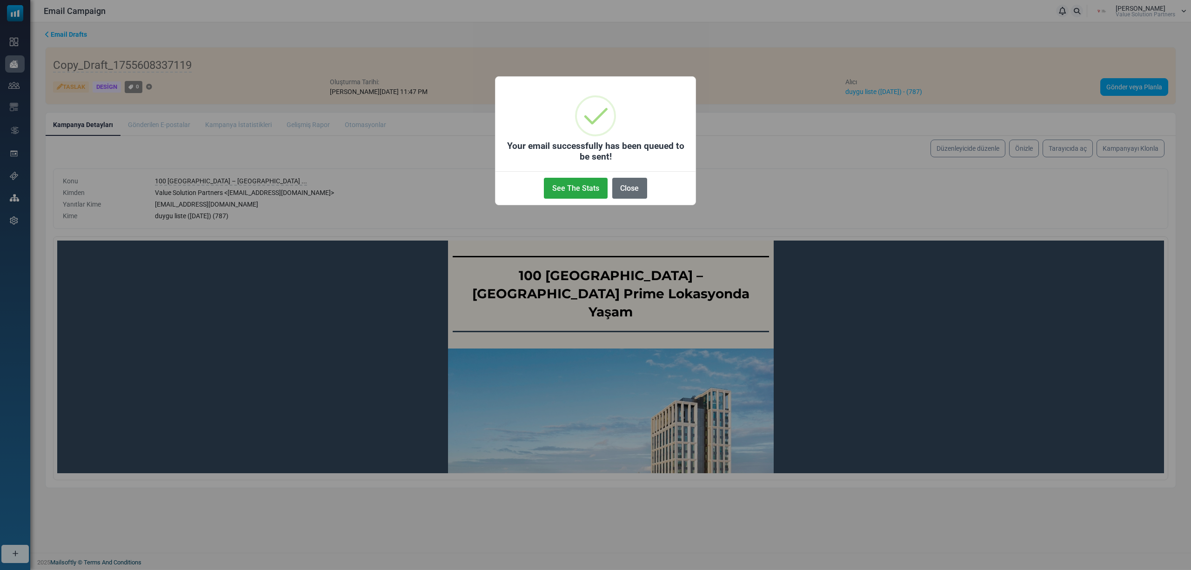
click at [631, 192] on button "Close" at bounding box center [629, 188] width 35 height 21
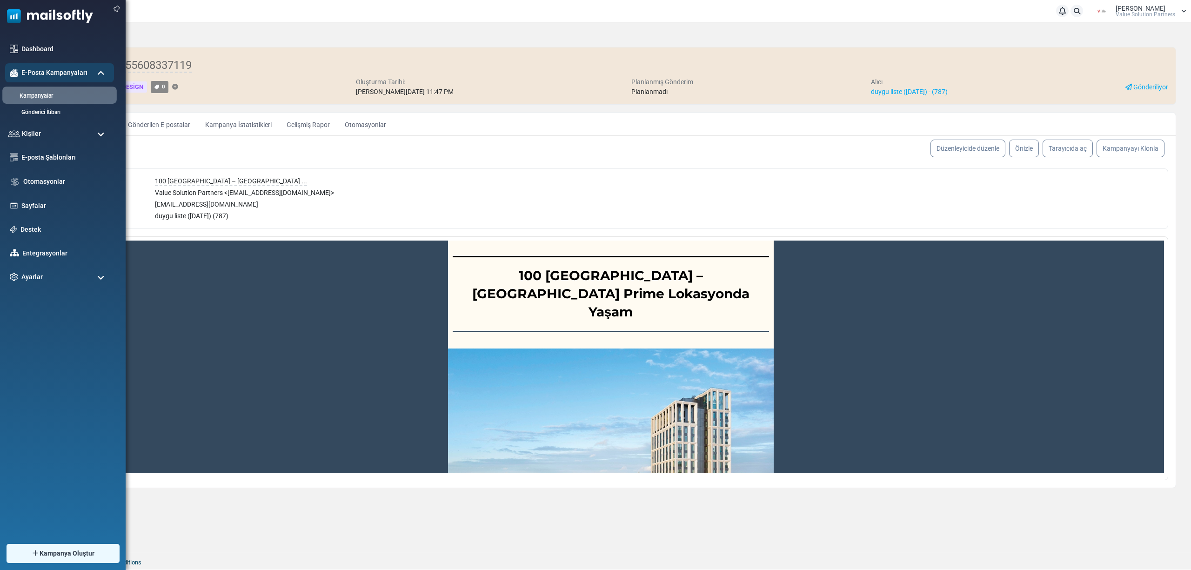
click at [31, 93] on link "Kampanyalar" at bounding box center [58, 96] width 112 height 9
